Goal: Navigation & Orientation: Find specific page/section

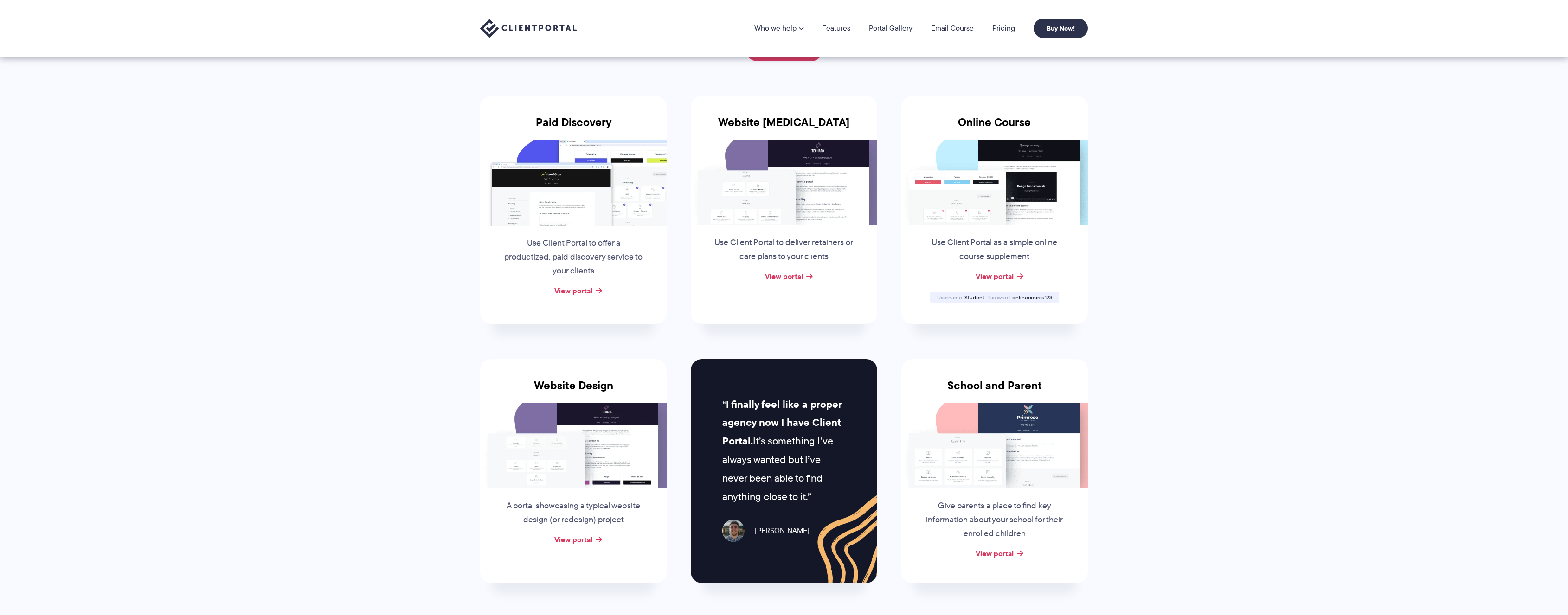
scroll to position [117, 0]
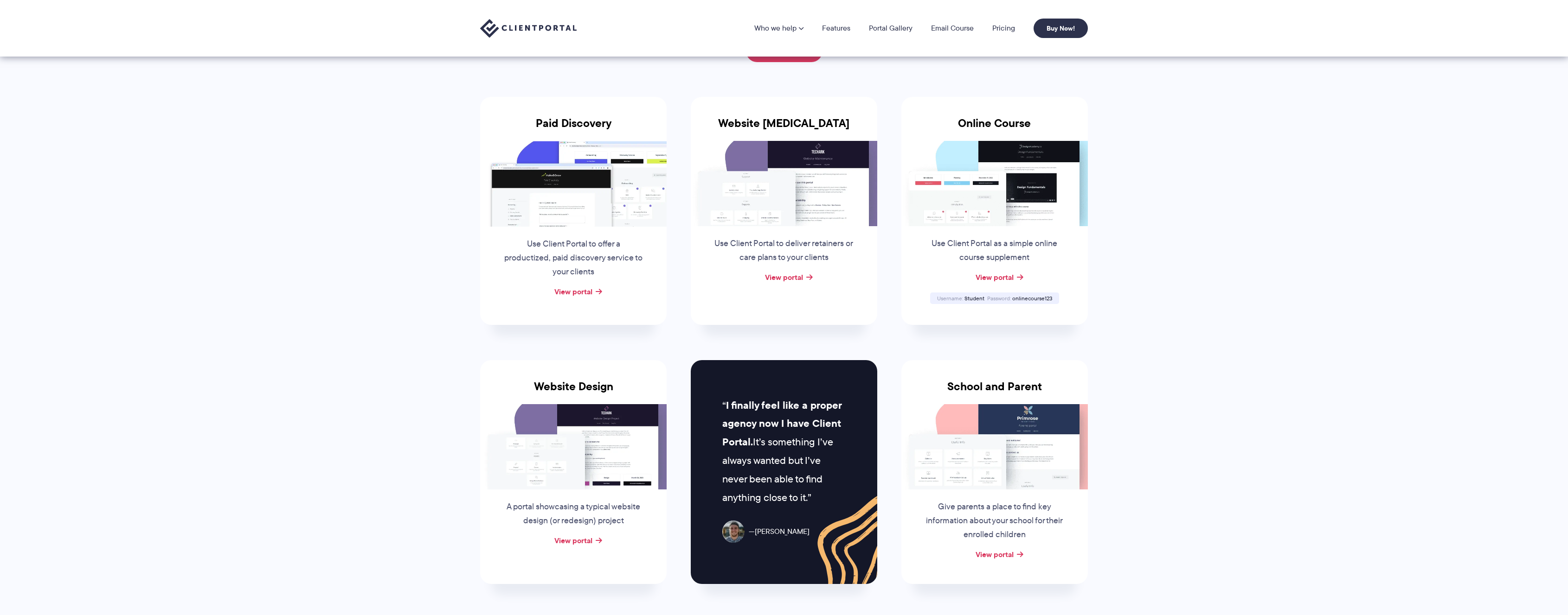
click at [785, 192] on img at bounding box center [784, 183] width 186 height 86
click at [778, 279] on link "View portal" at bounding box center [784, 277] width 38 height 11
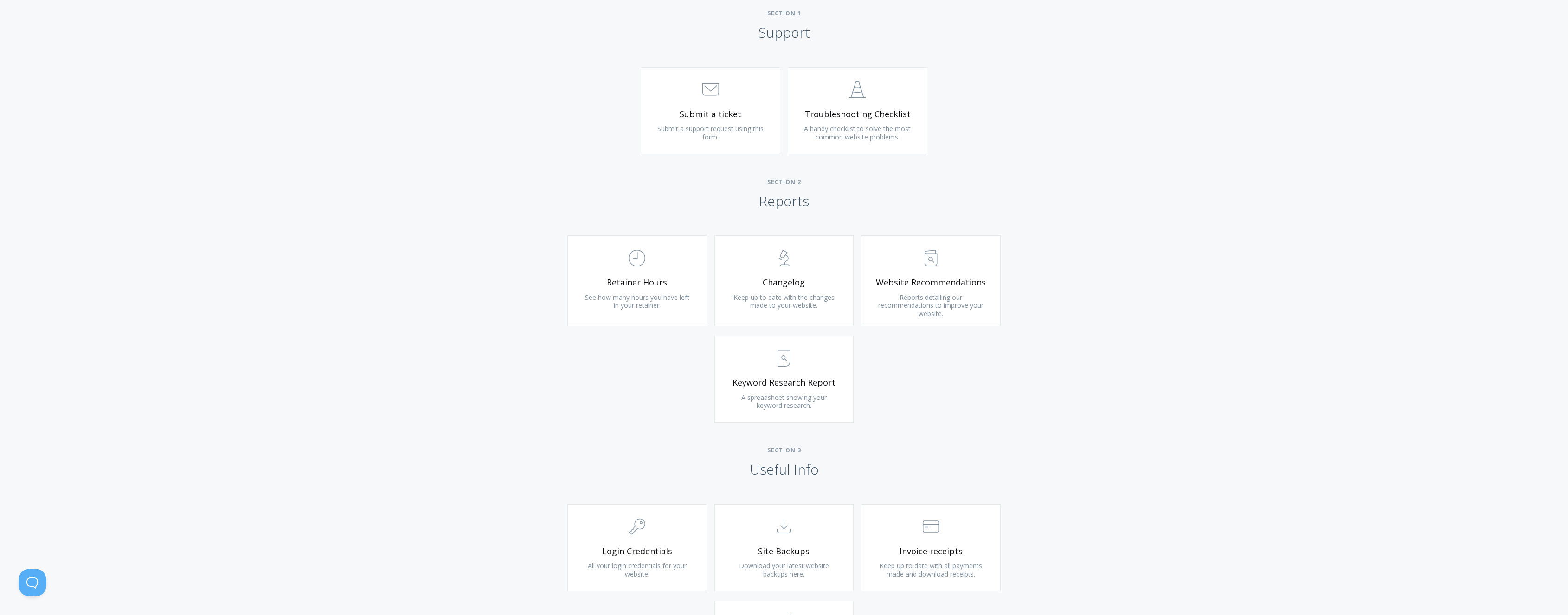
scroll to position [442, 0]
click at [766, 283] on span "Changelog" at bounding box center [784, 282] width 111 height 11
click at [611, 272] on link ".st0{fill:none;stroke:#000000;stroke-width:2;stroke-miterlimit:10;} Untitled-18…" at bounding box center [637, 280] width 140 height 91
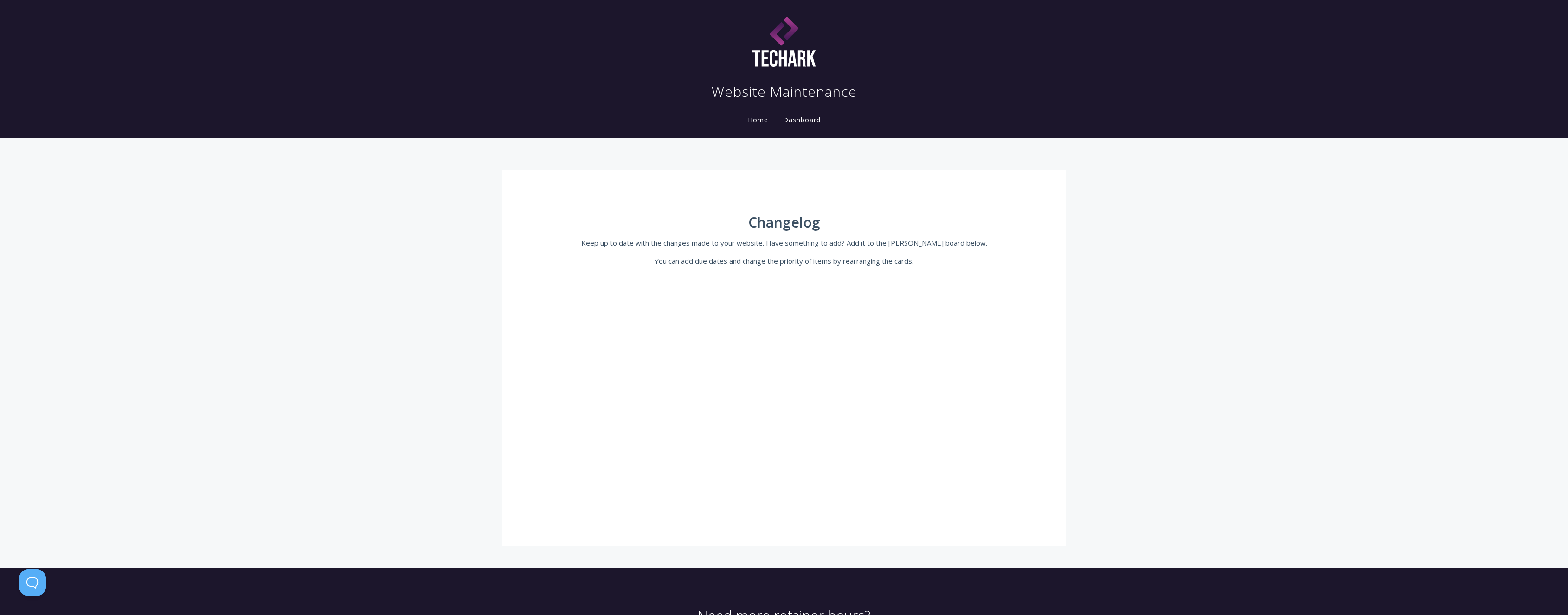
scroll to position [112, 0]
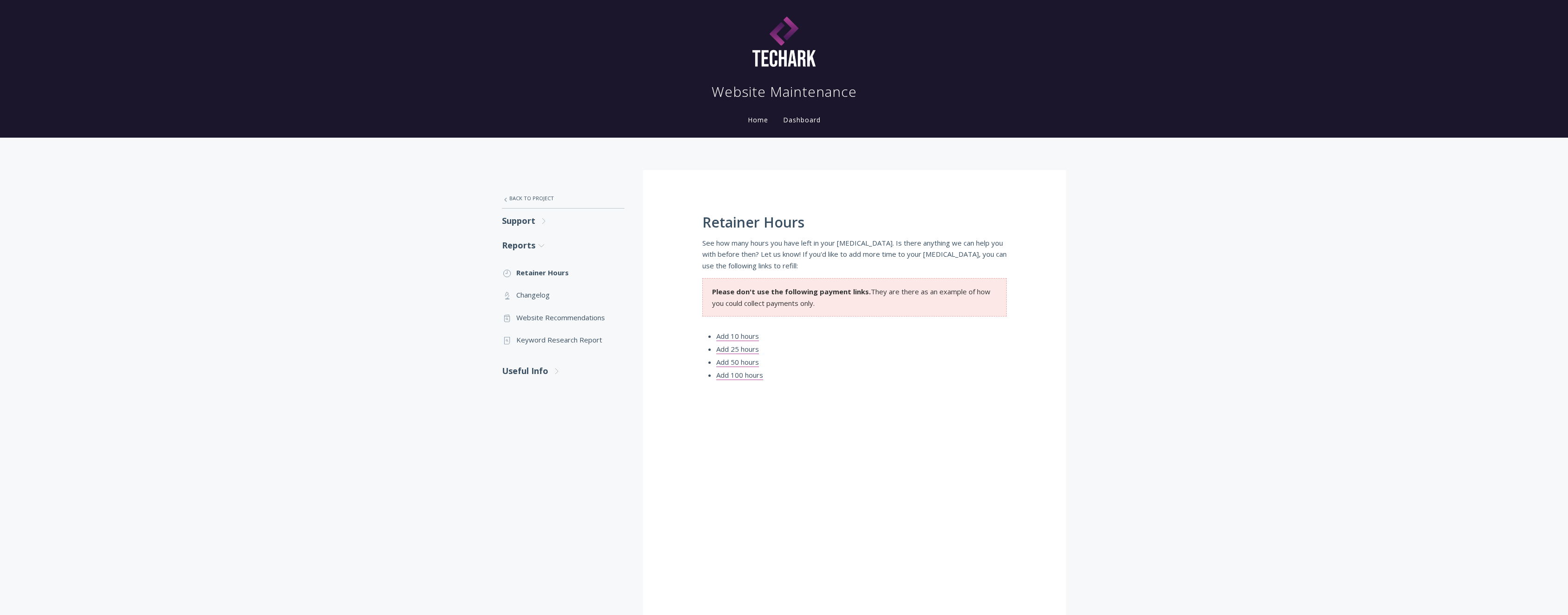
click at [757, 123] on link "Home" at bounding box center [758, 119] width 24 height 9
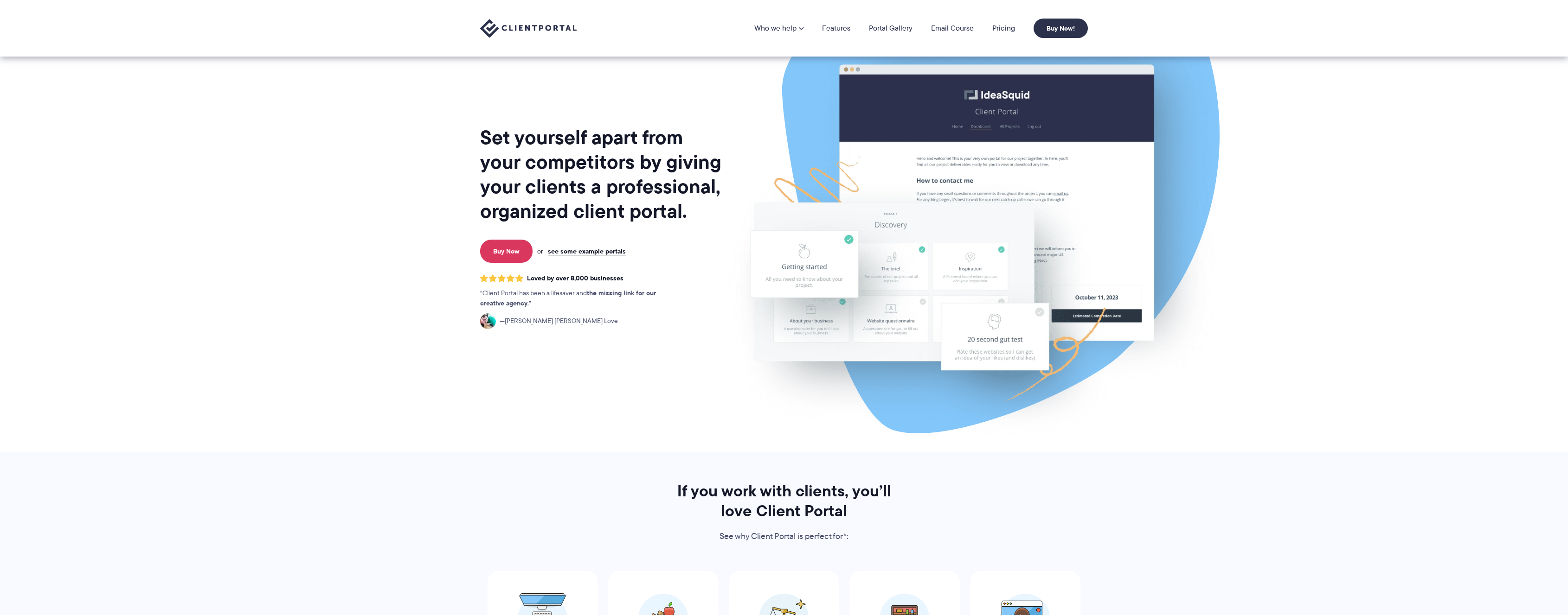
scroll to position [136, 0]
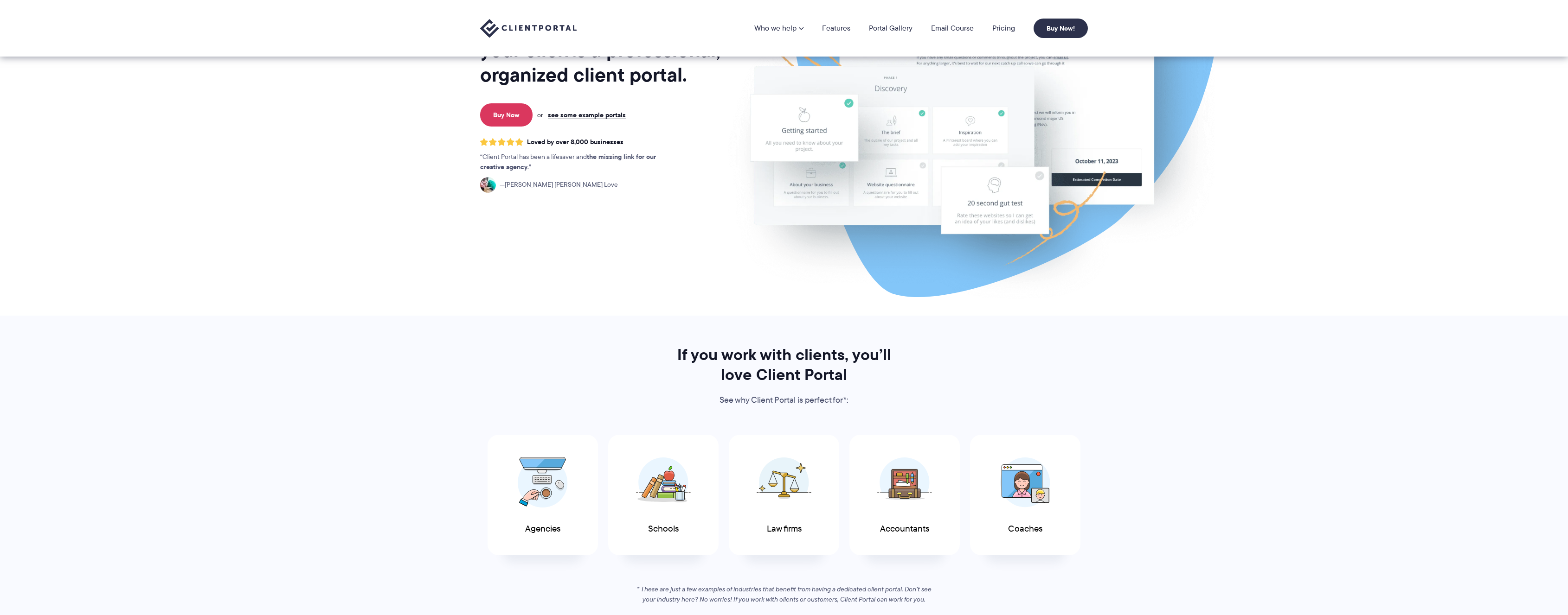
click at [553, 486] on img at bounding box center [542, 483] width 50 height 51
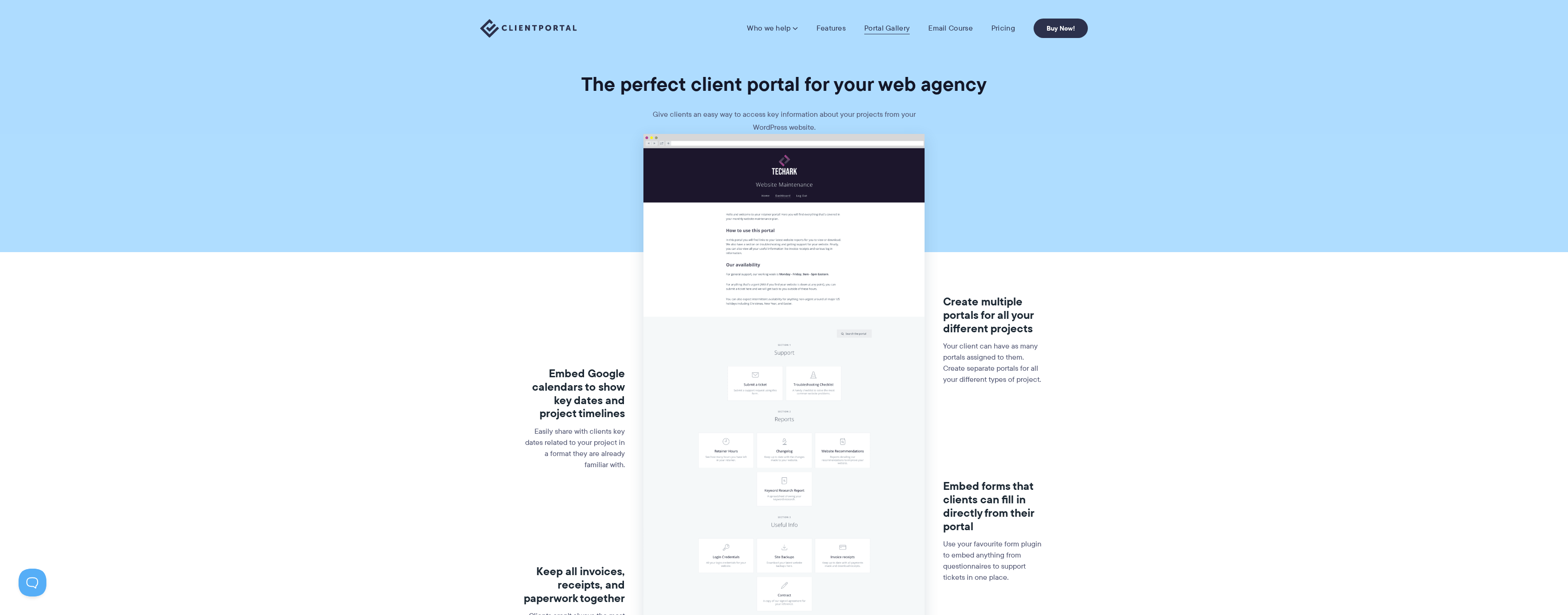
click at [884, 29] on link "Portal Gallery" at bounding box center [887, 28] width 45 height 9
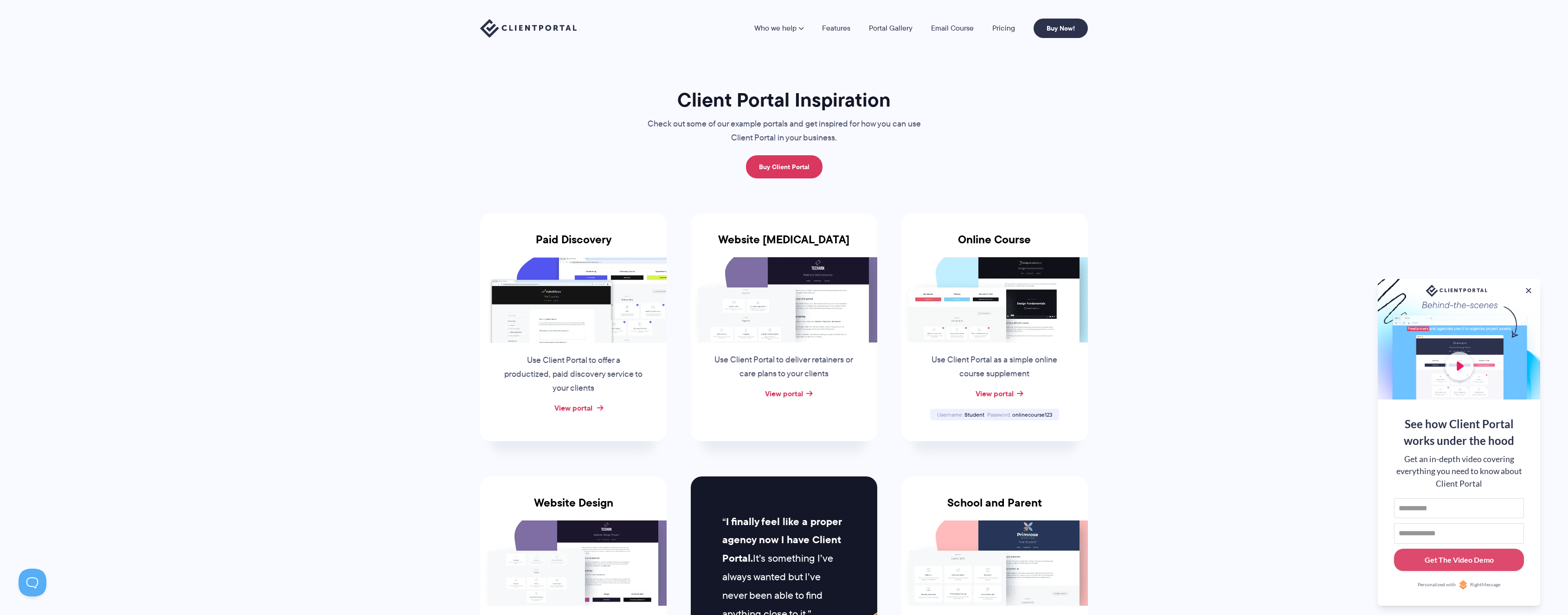
click at [567, 409] on link "View portal" at bounding box center [573, 408] width 38 height 11
